Goal: Navigation & Orientation: Find specific page/section

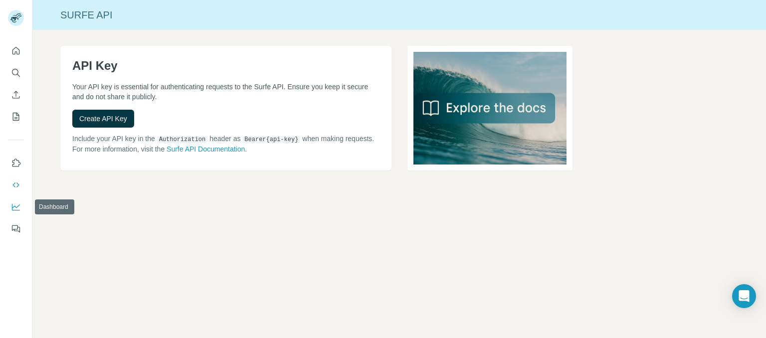
click at [16, 206] on icon "Dashboard" at bounding box center [16, 207] width 10 height 10
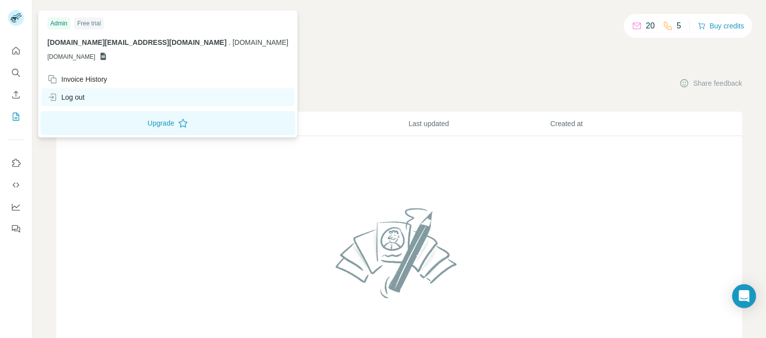
click at [96, 97] on div "Log out" at bounding box center [167, 97] width 253 height 18
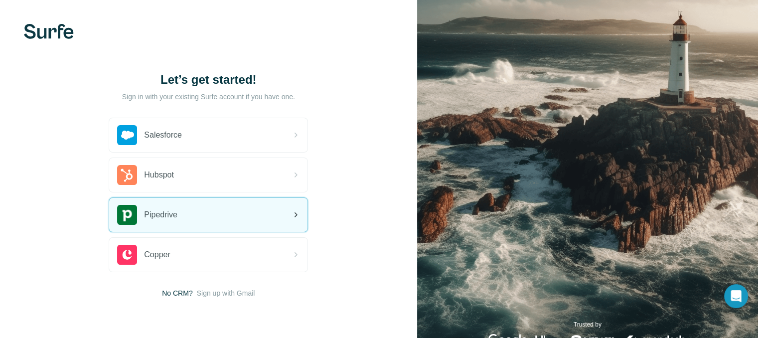
click at [224, 207] on div "Pipedrive" at bounding box center [208, 215] width 198 height 34
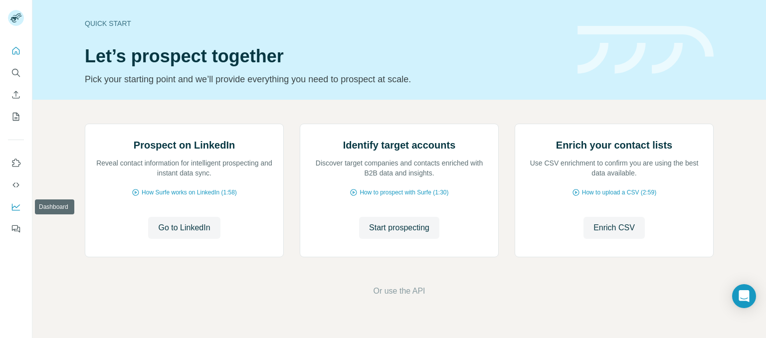
click at [15, 207] on icon "Dashboard" at bounding box center [16, 206] width 8 height 4
